Goal: Information Seeking & Learning: Learn about a topic

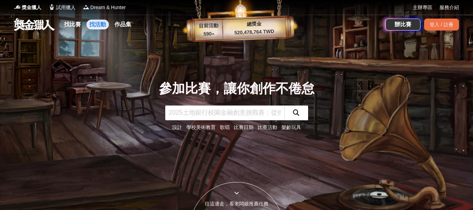
click at [98, 26] on link "找活動" at bounding box center [98, 25] width 22 height 10
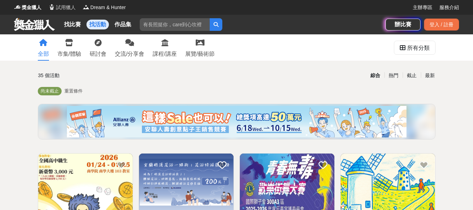
click at [69, 5] on span "試用獵人" at bounding box center [66, 7] width 20 height 7
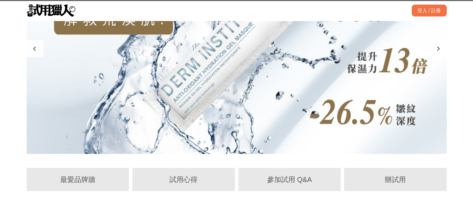
scroll to position [175, 0]
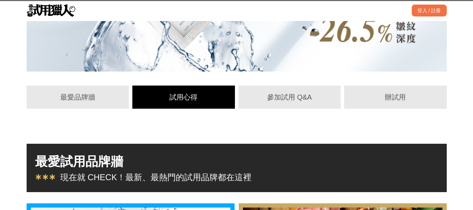
click at [186, 91] on div "試用心得" at bounding box center [183, 97] width 103 height 23
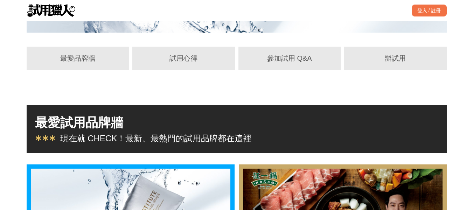
scroll to position [207, 0]
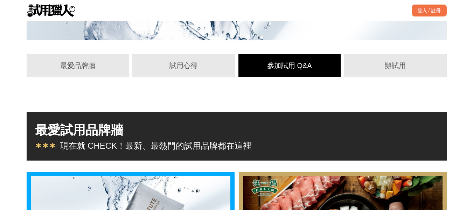
click at [295, 65] on div "參加試用 Q&A" at bounding box center [290, 65] width 90 height 11
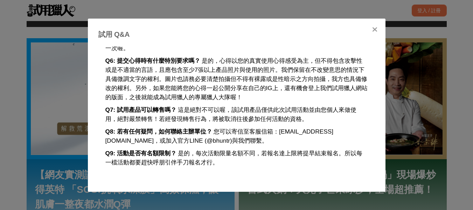
scroll to position [347, 0]
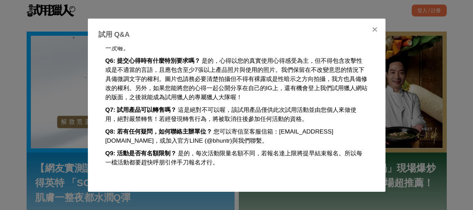
click at [374, 27] on icon at bounding box center [375, 29] width 5 height 7
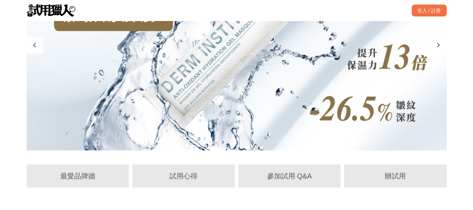
scroll to position [0, 0]
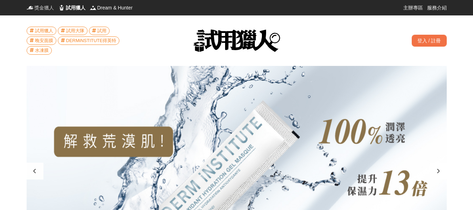
click at [49, 6] on span "獎金獵人" at bounding box center [44, 7] width 20 height 7
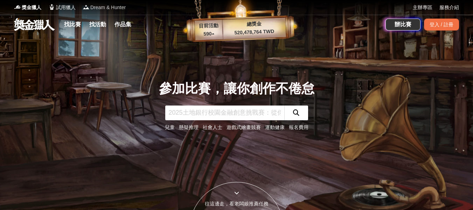
click at [114, 8] on span "Dream & Hunter" at bounding box center [107, 7] width 35 height 7
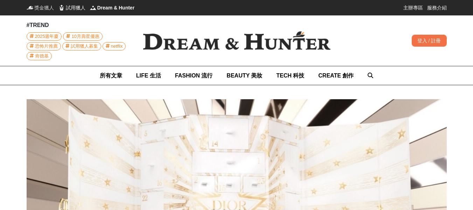
click at [42, 8] on span "獎金獵人" at bounding box center [44, 7] width 20 height 7
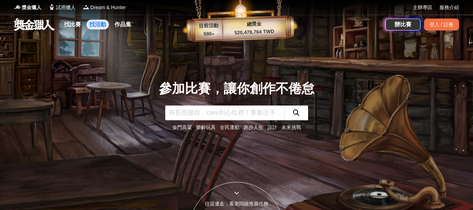
click at [90, 26] on link "找活動" at bounding box center [98, 25] width 22 height 10
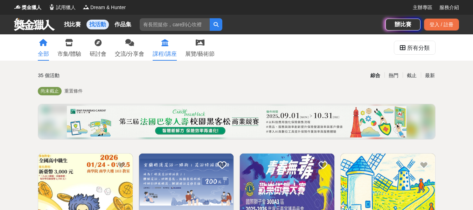
click at [165, 44] on icon at bounding box center [165, 42] width 7 height 7
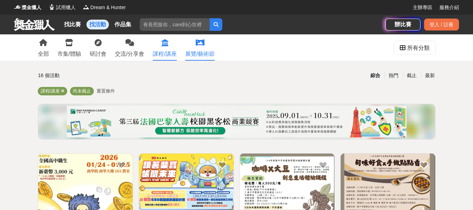
click at [203, 52] on div "展覽/藝術節" at bounding box center [199, 54] width 29 height 8
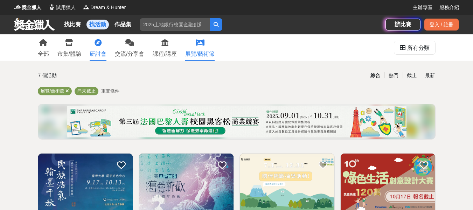
click at [93, 48] on link "研討會" at bounding box center [98, 47] width 17 height 26
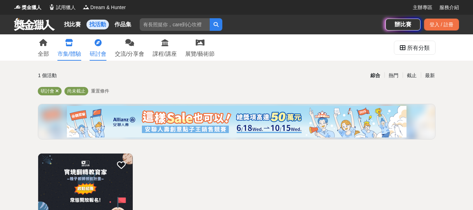
click at [77, 52] on div "市集/體驗" at bounding box center [69, 54] width 24 height 8
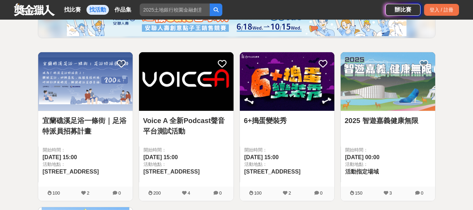
scroll to position [35, 0]
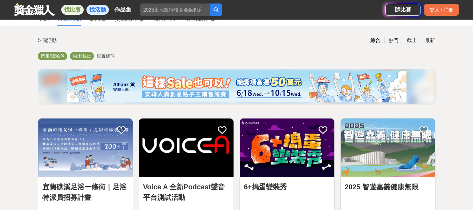
click at [68, 9] on link "找比賽" at bounding box center [72, 10] width 22 height 10
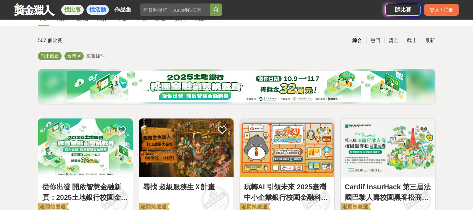
click at [98, 8] on link "找活動" at bounding box center [98, 10] width 22 height 10
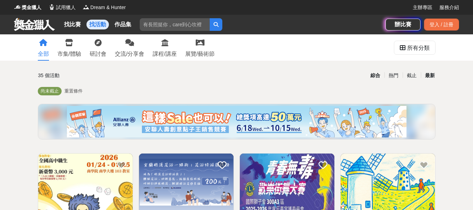
click at [430, 76] on div "最新" at bounding box center [430, 75] width 18 height 12
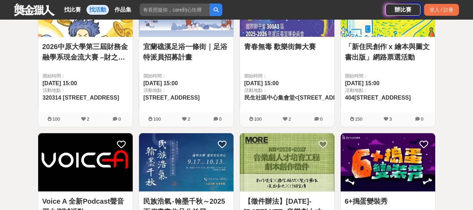
scroll to position [210, 0]
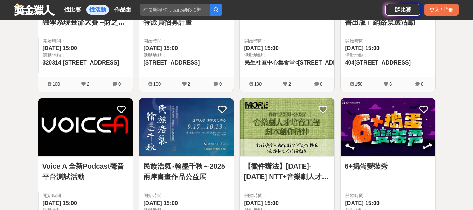
click at [75, 126] on img at bounding box center [85, 127] width 95 height 59
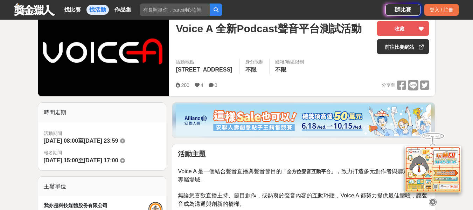
scroll to position [70, 0]
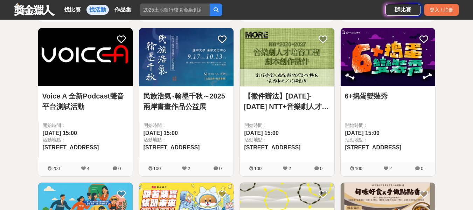
scroll to position [386, 0]
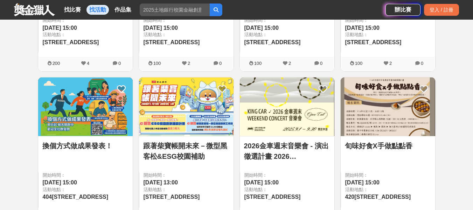
click at [387, 114] on img at bounding box center [388, 106] width 95 height 59
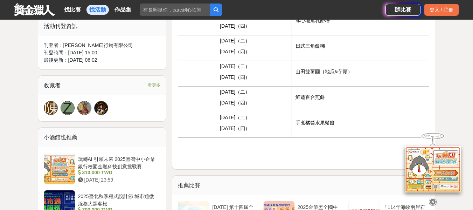
scroll to position [526, 0]
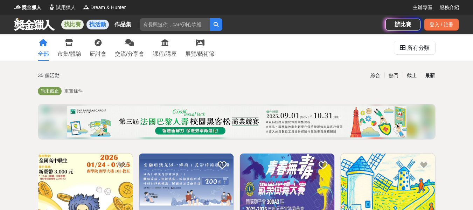
click at [76, 24] on link "找比賽" at bounding box center [72, 25] width 22 height 10
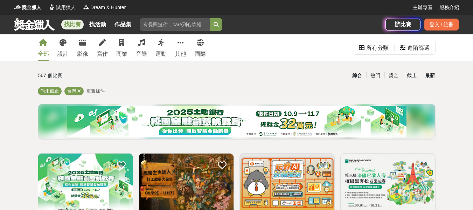
click at [430, 74] on div "最新" at bounding box center [430, 75] width 18 height 12
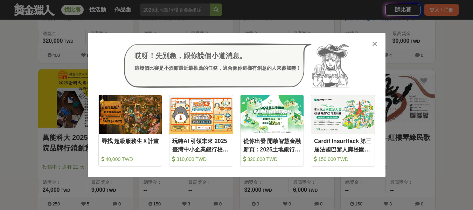
scroll to position [245, 0]
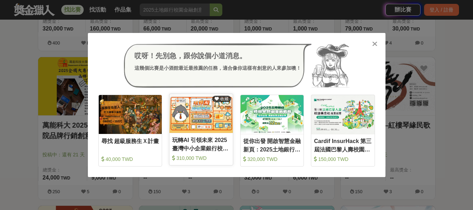
click at [194, 119] on img at bounding box center [201, 113] width 63 height 39
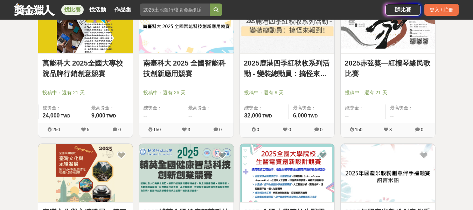
scroll to position [386, 0]
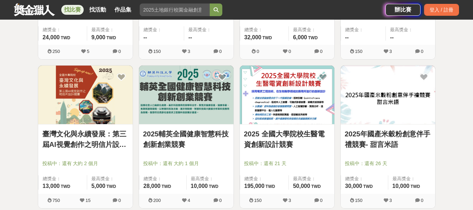
click at [409, 113] on img at bounding box center [388, 95] width 95 height 59
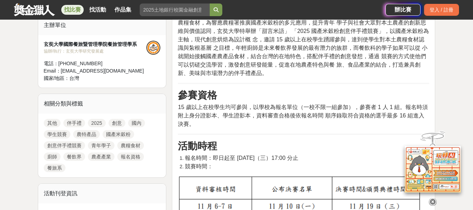
scroll to position [245, 0]
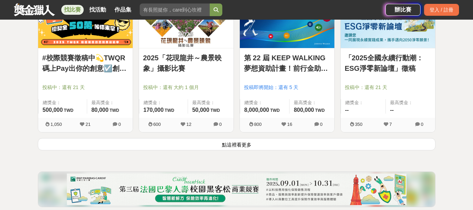
scroll to position [946, 0]
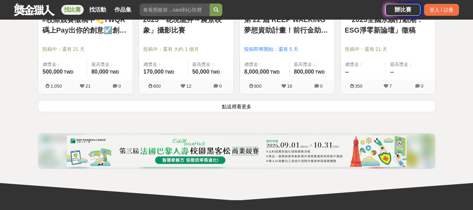
click at [231, 109] on button "點這裡看更多" at bounding box center [237, 106] width 398 height 12
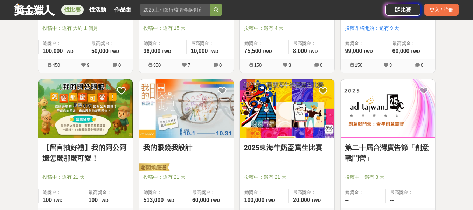
scroll to position [1122, 0]
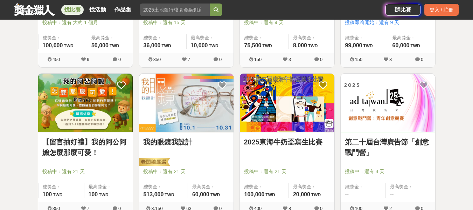
click at [79, 105] on img at bounding box center [85, 103] width 95 height 59
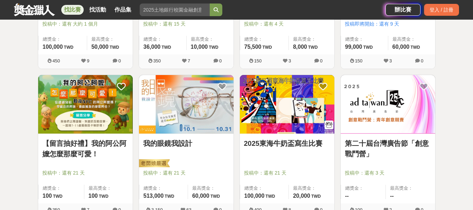
scroll to position [1122, 0]
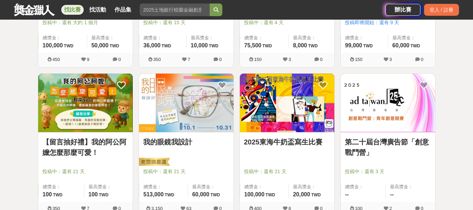
click at [177, 107] on img at bounding box center [186, 103] width 95 height 59
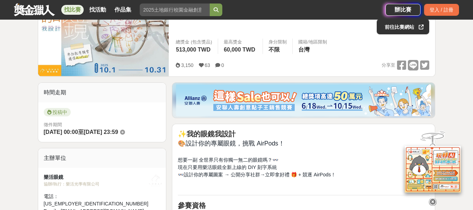
scroll to position [105, 0]
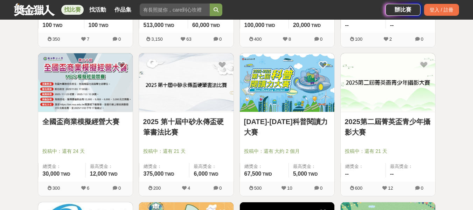
scroll to position [1297, 0]
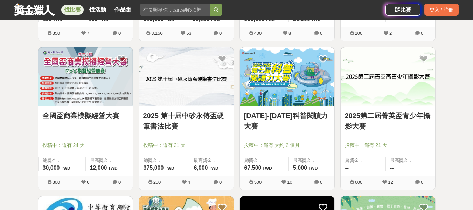
click at [306, 89] on img at bounding box center [287, 76] width 95 height 59
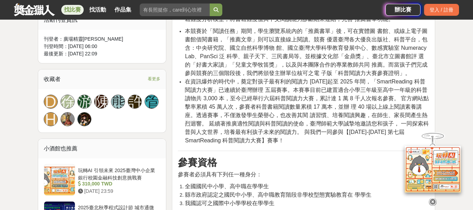
scroll to position [561, 0]
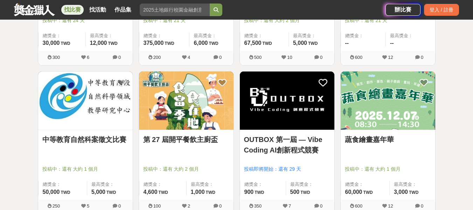
scroll to position [1437, 0]
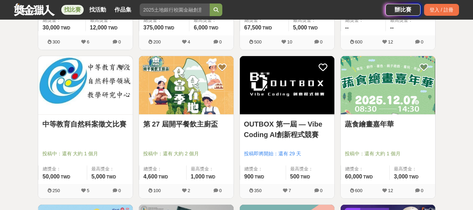
click at [390, 98] on img at bounding box center [388, 85] width 95 height 59
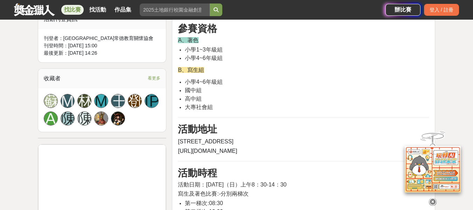
scroll to position [456, 0]
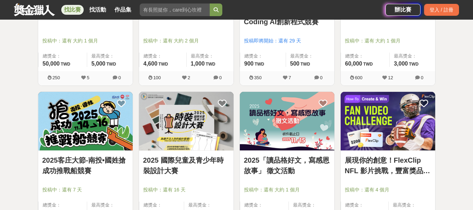
scroll to position [1577, 0]
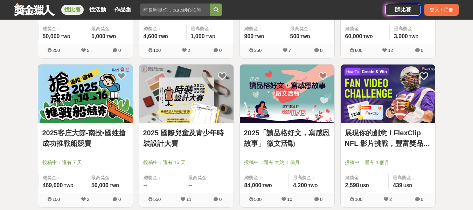
click at [281, 84] on img at bounding box center [287, 93] width 95 height 59
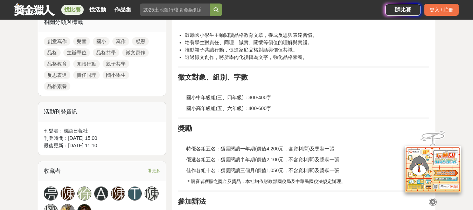
scroll to position [350, 0]
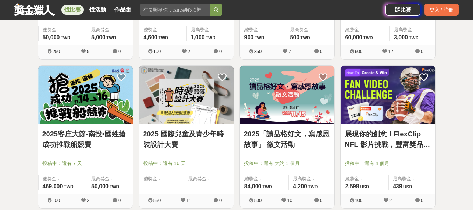
scroll to position [1577, 0]
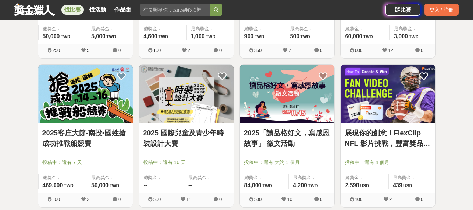
click at [398, 100] on img at bounding box center [388, 93] width 95 height 59
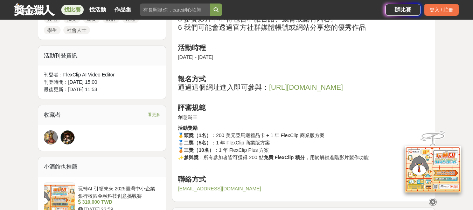
scroll to position [350, 0]
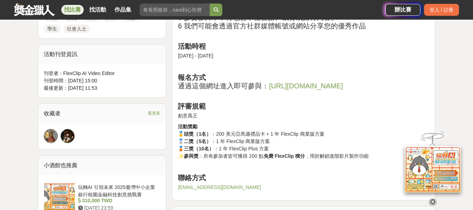
click at [305, 88] on link "[URL][DOMAIN_NAME]" at bounding box center [306, 86] width 74 height 8
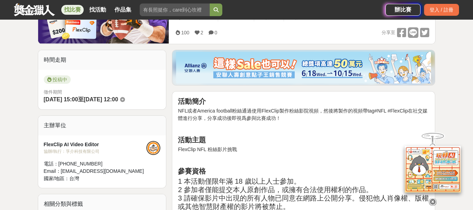
scroll to position [70, 0]
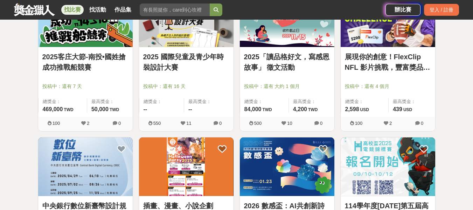
scroll to position [1682, 0]
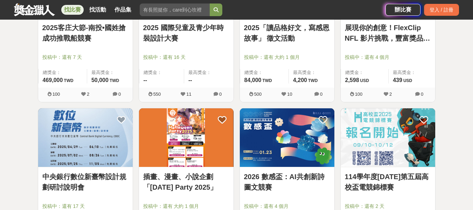
click at [396, 26] on link "展現你的創意！FlexClip NFL 影片挑戰，豐富獎品等你！" at bounding box center [388, 32] width 86 height 21
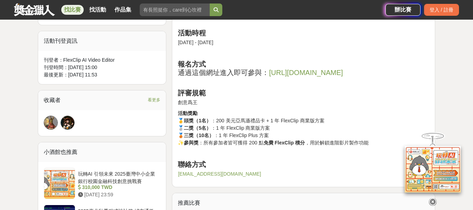
scroll to position [386, 0]
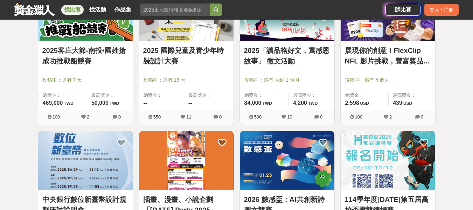
scroll to position [1647, 0]
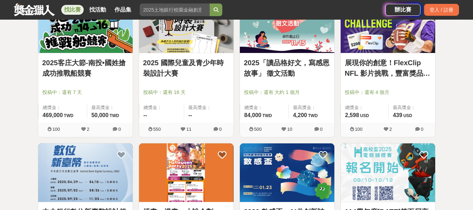
click at [96, 66] on link "2025客庄大節-南投•國姓搶成功推戰船競賽" at bounding box center [85, 67] width 86 height 21
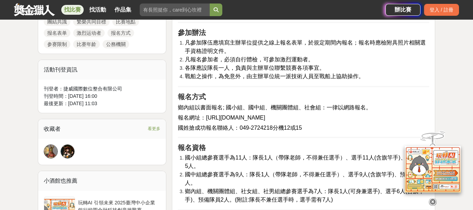
scroll to position [386, 0]
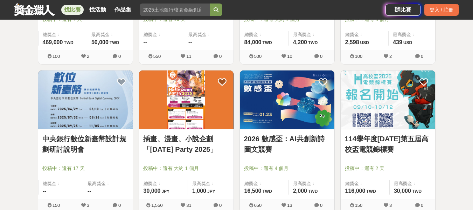
scroll to position [1752, 0]
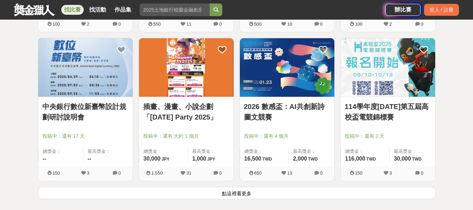
click at [293, 83] on img at bounding box center [287, 67] width 95 height 59
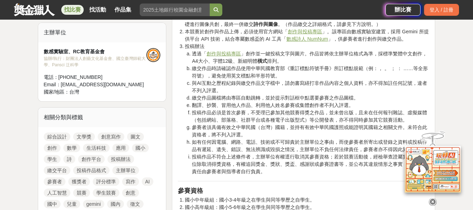
scroll to position [140, 0]
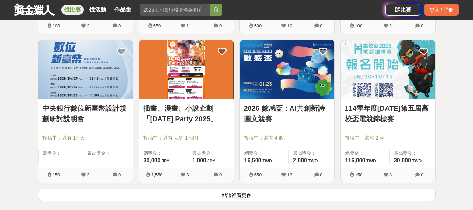
scroll to position [1752, 0]
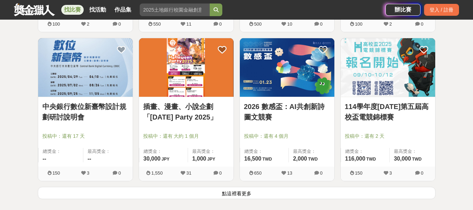
click at [182, 71] on img at bounding box center [186, 67] width 95 height 59
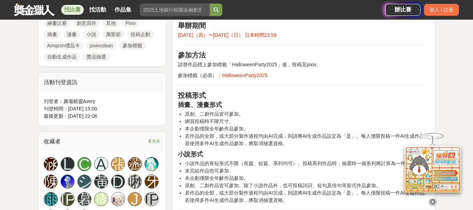
scroll to position [350, 0]
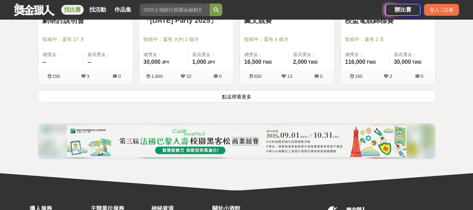
scroll to position [1857, 0]
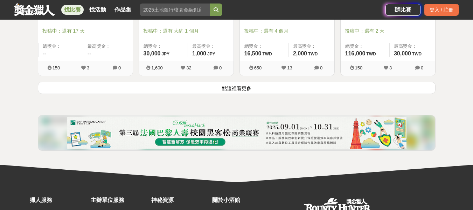
click at [247, 89] on button "點這裡看更多" at bounding box center [237, 88] width 398 height 12
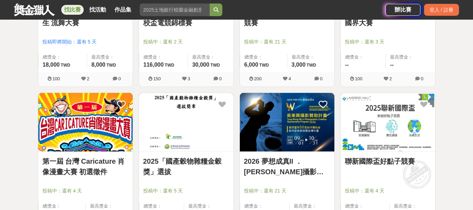
scroll to position [2033, 0]
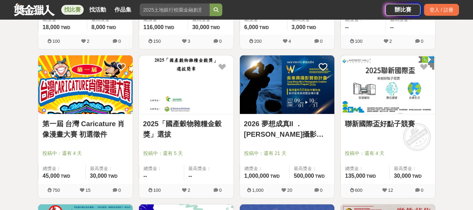
click at [209, 105] on img at bounding box center [186, 84] width 95 height 59
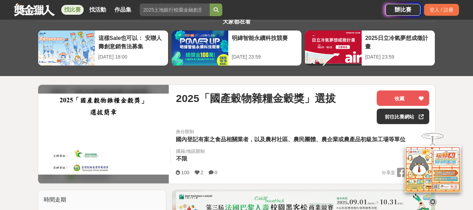
scroll to position [35, 0]
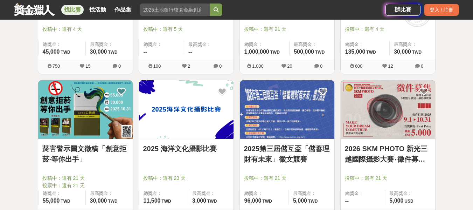
scroll to position [2173, 0]
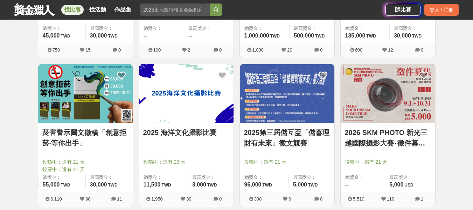
click at [99, 107] on img at bounding box center [85, 93] width 95 height 59
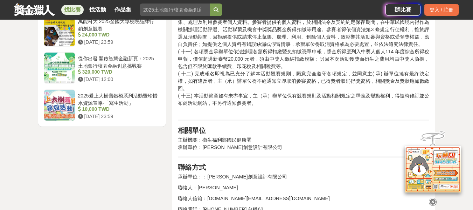
scroll to position [1016, 0]
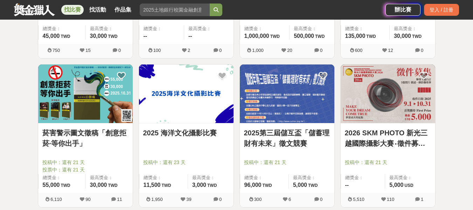
scroll to position [2173, 0]
click at [394, 97] on img at bounding box center [388, 93] width 95 height 59
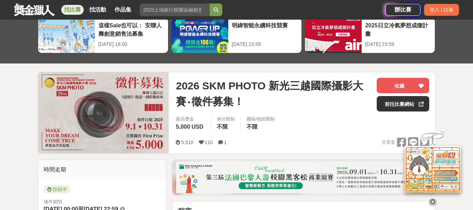
scroll to position [70, 0]
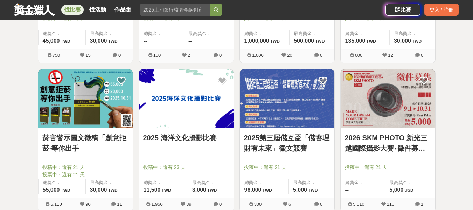
scroll to position [2173, 0]
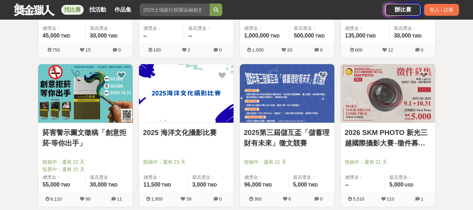
click at [294, 113] on img at bounding box center [287, 93] width 95 height 59
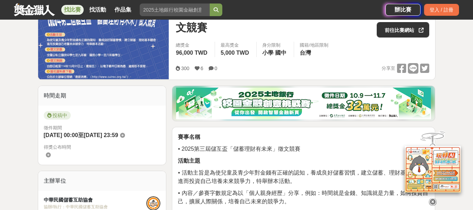
scroll to position [70, 0]
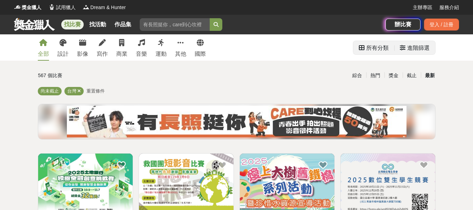
click at [421, 49] on div "進階篩選" at bounding box center [419, 48] width 22 height 14
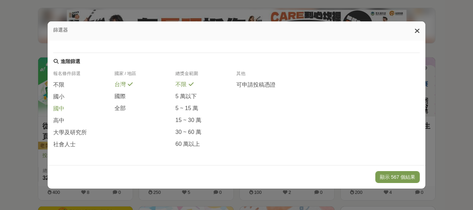
scroll to position [105, 0]
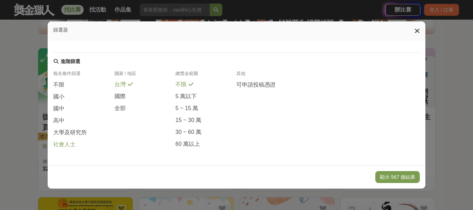
click at [69, 144] on span "社會人士" at bounding box center [64, 144] width 22 height 7
click at [396, 178] on button "顯示 30 個結果" at bounding box center [400, 177] width 42 height 12
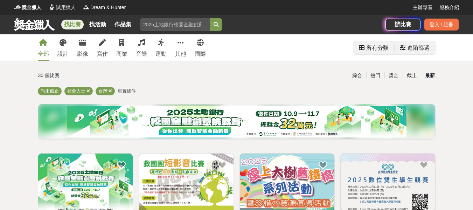
click at [421, 49] on div "進階篩選" at bounding box center [419, 48] width 22 height 14
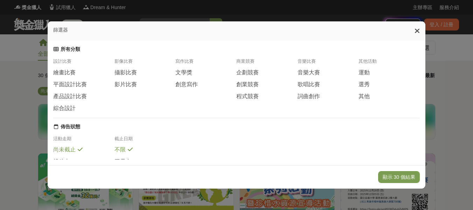
drag, startPoint x: 423, startPoint y: 81, endPoint x: 415, endPoint y: 108, distance: 27.7
click at [415, 108] on div "所有分類 設計比賽 繪畫比賽 平面設計比賽 產品設計比賽 綜合設計 影像比賽 攝影比賽 影片比賽 寫作比賽 文學獎 創意寫作 商業競賽 企劃競賽 創業競賽 程…" at bounding box center [237, 103] width 378 height 124
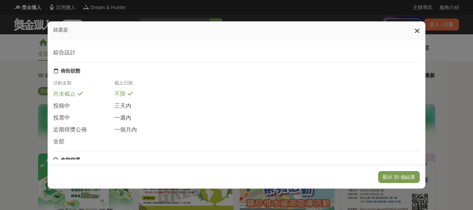
scroll to position [65, 0]
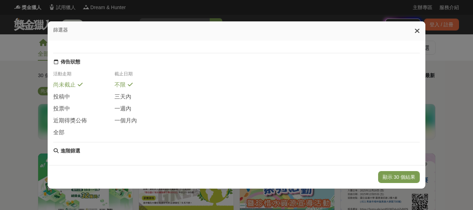
click at [417, 32] on icon at bounding box center [417, 30] width 5 height 7
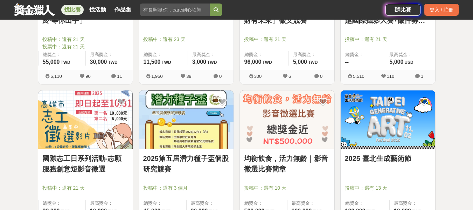
scroll to position [2348, 0]
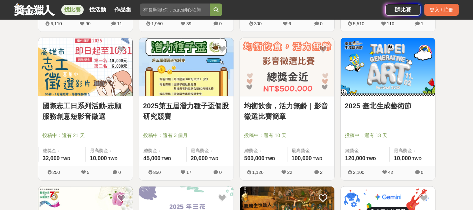
click at [294, 77] on img at bounding box center [287, 67] width 95 height 59
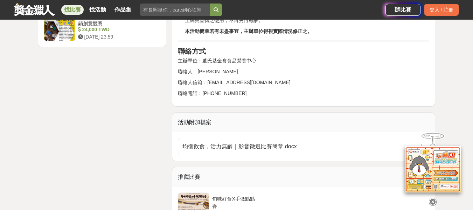
scroll to position [1051, 0]
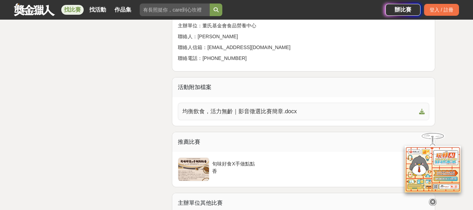
click at [256, 116] on span "均衡飲食，活力無齡｜影音徵選比賽簡章.docx" at bounding box center [300, 111] width 234 height 8
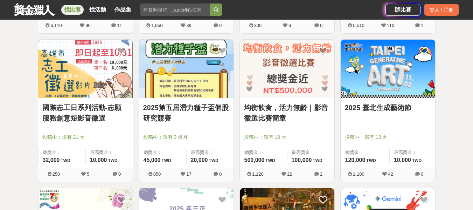
scroll to position [2348, 0]
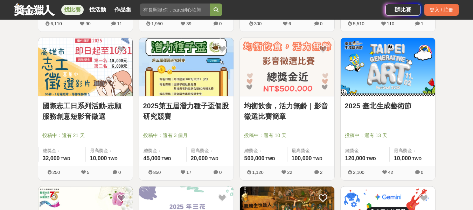
click at [416, 84] on img at bounding box center [388, 67] width 95 height 59
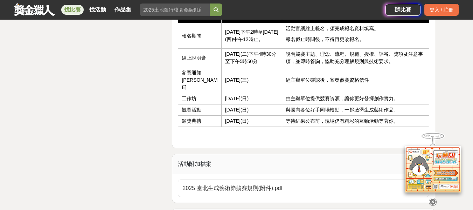
scroll to position [1262, 0]
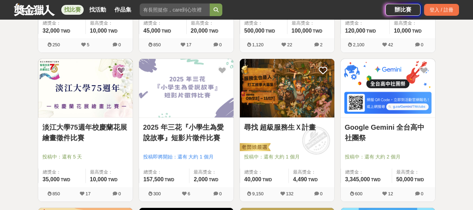
scroll to position [2488, 0]
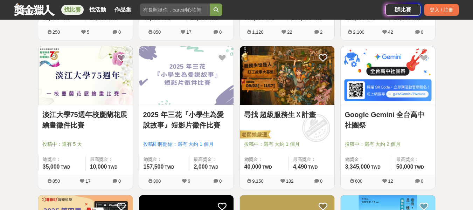
click at [298, 73] on img at bounding box center [287, 75] width 95 height 59
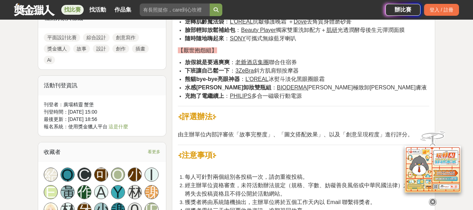
scroll to position [701, 0]
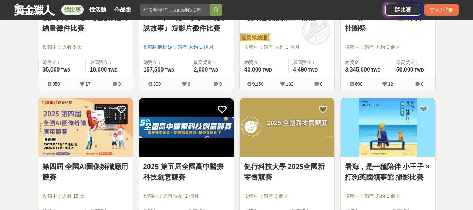
scroll to position [2629, 0]
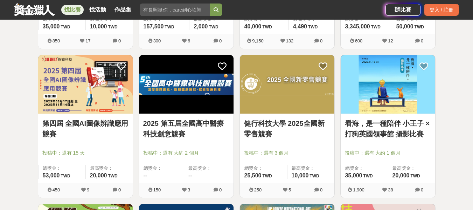
click at [107, 89] on img at bounding box center [85, 84] width 95 height 59
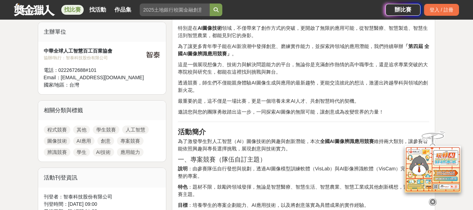
scroll to position [245, 0]
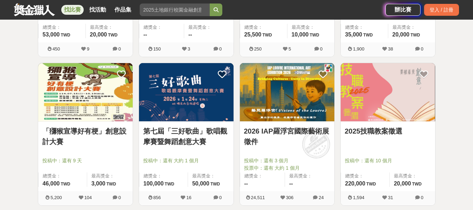
scroll to position [2804, 0]
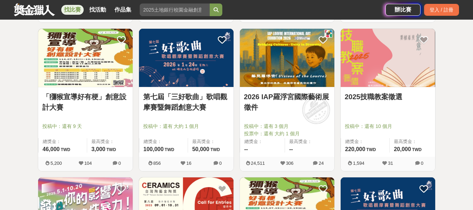
click at [99, 61] on img at bounding box center [85, 58] width 95 height 59
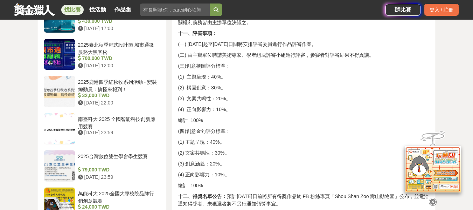
scroll to position [701, 0]
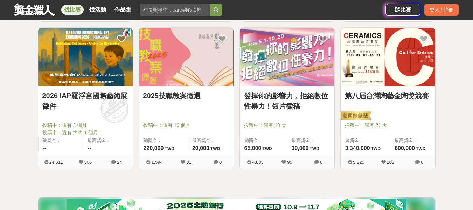
scroll to position [4147, 0]
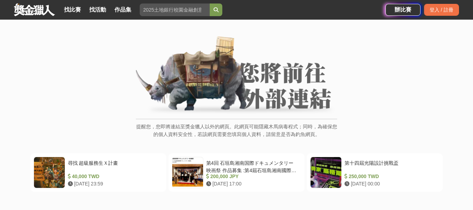
scroll to position [70, 0]
